Goal: Transaction & Acquisition: Purchase product/service

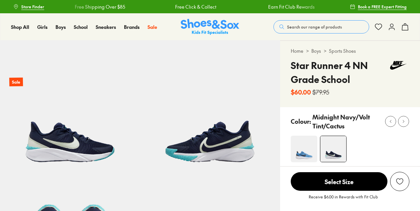
select select "*"
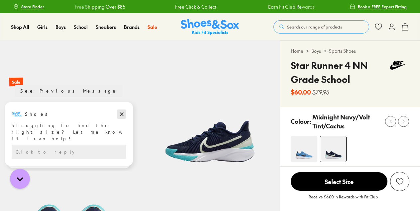
click at [122, 114] on icon "Dismiss campaign" at bounding box center [122, 115] width 4 height 4
click at [351, 181] on span "Select Size" at bounding box center [339, 181] width 97 height 19
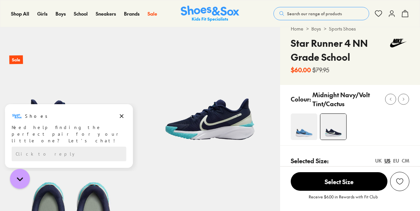
scroll to position [61, 0]
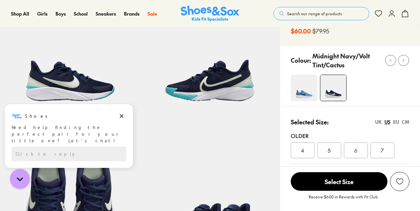
click at [384, 149] on div "7" at bounding box center [382, 150] width 24 height 16
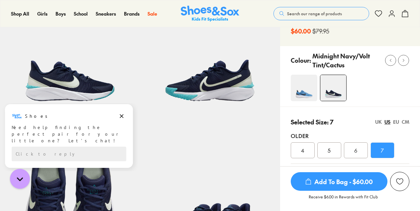
click at [352, 182] on span "Add To Bag - $60.00" at bounding box center [339, 181] width 97 height 19
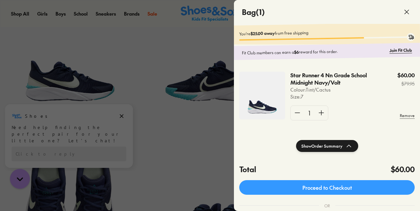
click at [151, 15] on div at bounding box center [210, 105] width 420 height 211
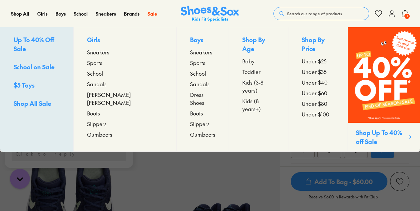
click at [103, 39] on p "Girls" at bounding box center [125, 40] width 76 height 10
click at [242, 78] on span "Kids (3-8 years)" at bounding box center [258, 86] width 33 height 16
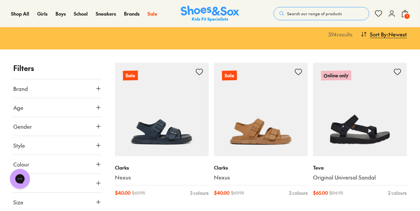
click at [97, 123] on icon at bounding box center [98, 126] width 7 height 7
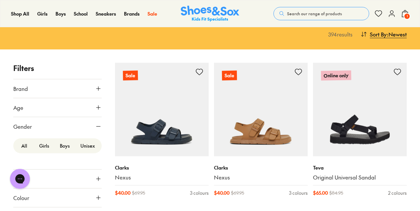
click at [42, 140] on label "Girls" at bounding box center [44, 146] width 21 height 12
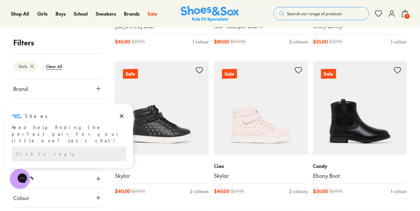
scroll to position [1293, 0]
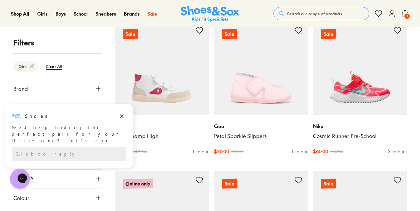
scroll to position [1471, 0]
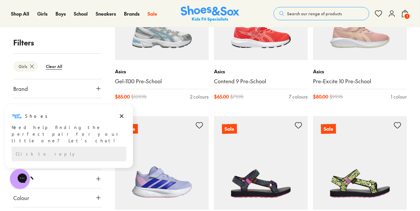
scroll to position [1723, 0]
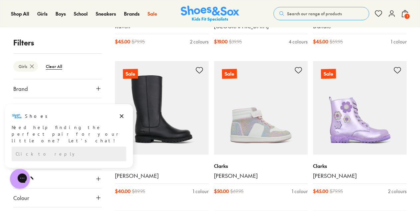
scroll to position [3982, 0]
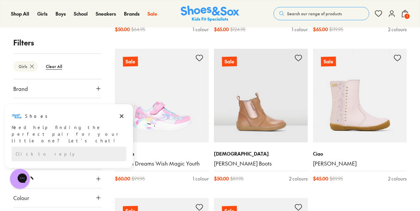
scroll to position [6288, 0]
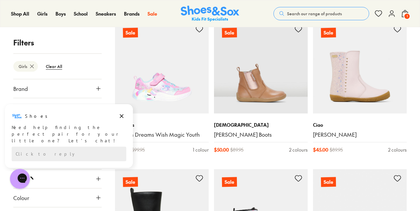
scroll to position [6313, 0]
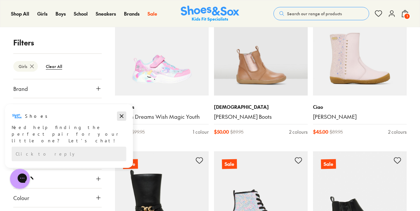
click at [124, 116] on icon "Dismiss campaign" at bounding box center [121, 116] width 7 height 8
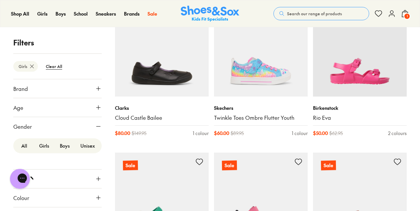
scroll to position [7677, 0]
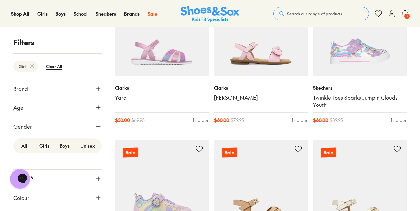
scroll to position [9232, 0]
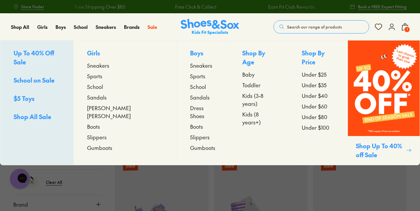
click at [242, 110] on span "Kids (8 years+)" at bounding box center [258, 118] width 33 height 16
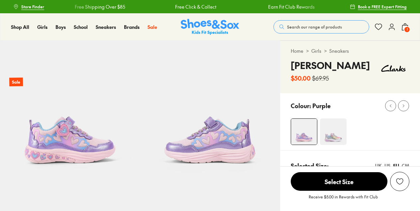
select select "*"
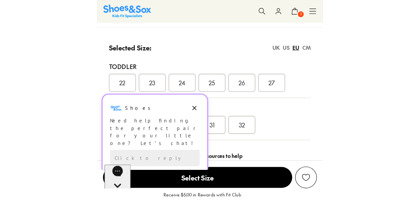
scroll to position [345, 0]
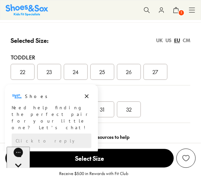
click at [158, 44] on div "UK" at bounding box center [159, 40] width 7 height 7
click at [86, 96] on icon "Dismiss campaign" at bounding box center [86, 96] width 7 height 8
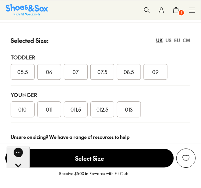
drag, startPoint x: 202, startPoint y: 45, endPoint x: 199, endPoint y: 26, distance: 19.5
click at [199, 26] on div "Selected Size: UK US EU CM Toddler 05.5 06 07 07.5 08.5 09 Younger 010 011 011.…" at bounding box center [100, 75] width 201 height 106
drag, startPoint x: 201, startPoint y: 46, endPoint x: 203, endPoint y: 35, distance: 10.8
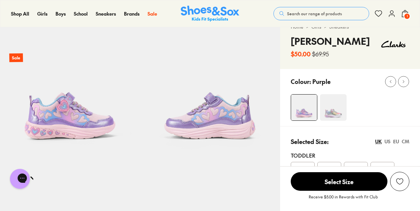
scroll to position [23, 0]
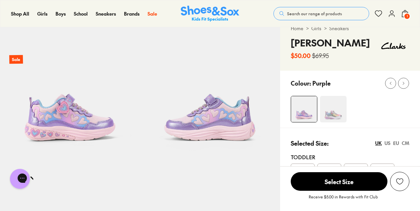
click at [331, 116] on img at bounding box center [333, 109] width 27 height 27
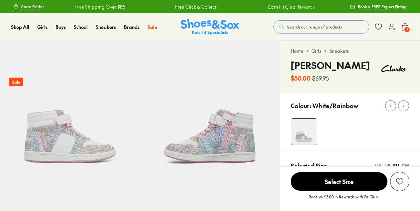
select select "*"
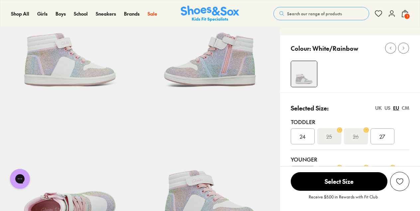
scroll to position [80, 0]
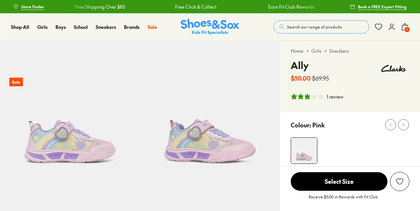
select select "*"
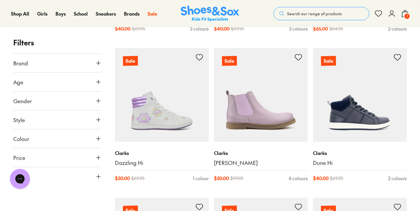
scroll to position [240, 0]
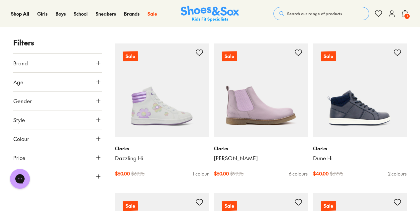
click at [100, 100] on icon at bounding box center [98, 101] width 7 height 7
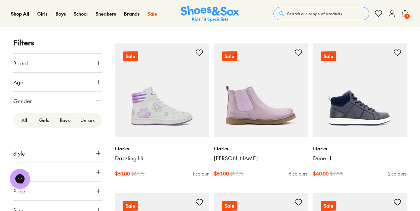
click at [60, 123] on label "Boys" at bounding box center [64, 120] width 21 height 12
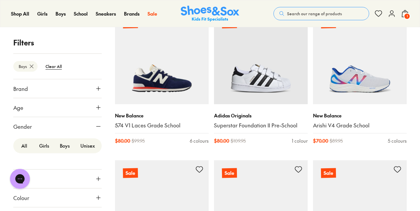
scroll to position [1178, 0]
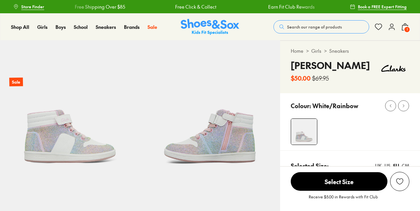
select select "*"
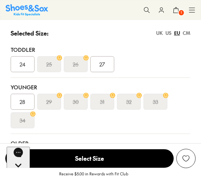
scroll to position [376, 0]
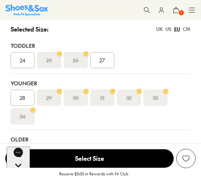
click at [159, 31] on div "UK" at bounding box center [159, 29] width 7 height 7
click at [166, 31] on div "US" at bounding box center [168, 29] width 6 height 7
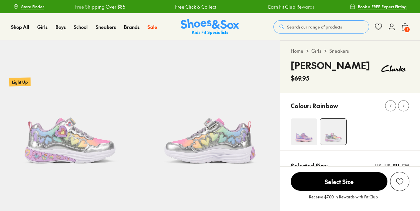
select select "*"
